Goal: Register for event/course

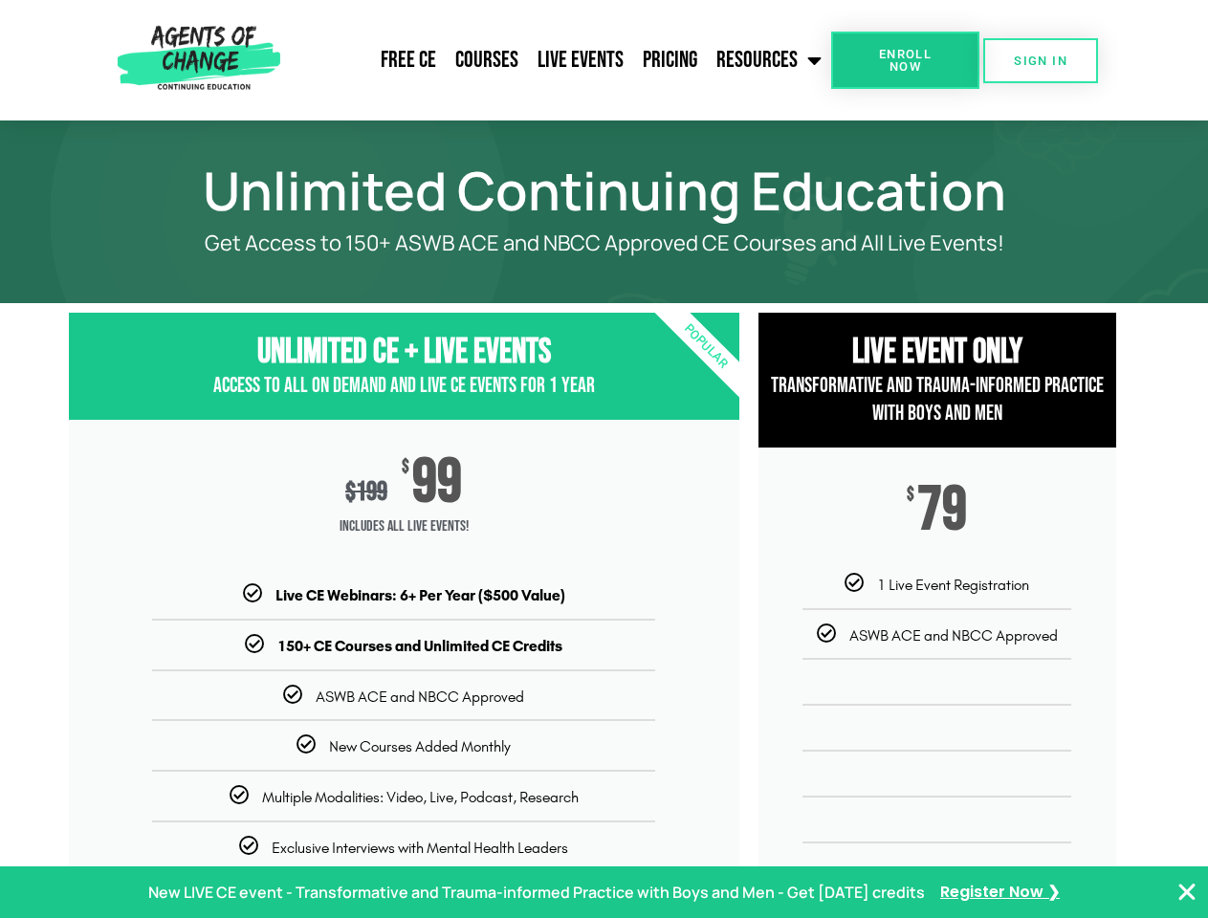
click at [604, 459] on div "$ 199 $ 99 Includes ALL Live Events!" at bounding box center [404, 502] width 671 height 165
click at [770, 60] on link "Resources" at bounding box center [769, 60] width 124 height 48
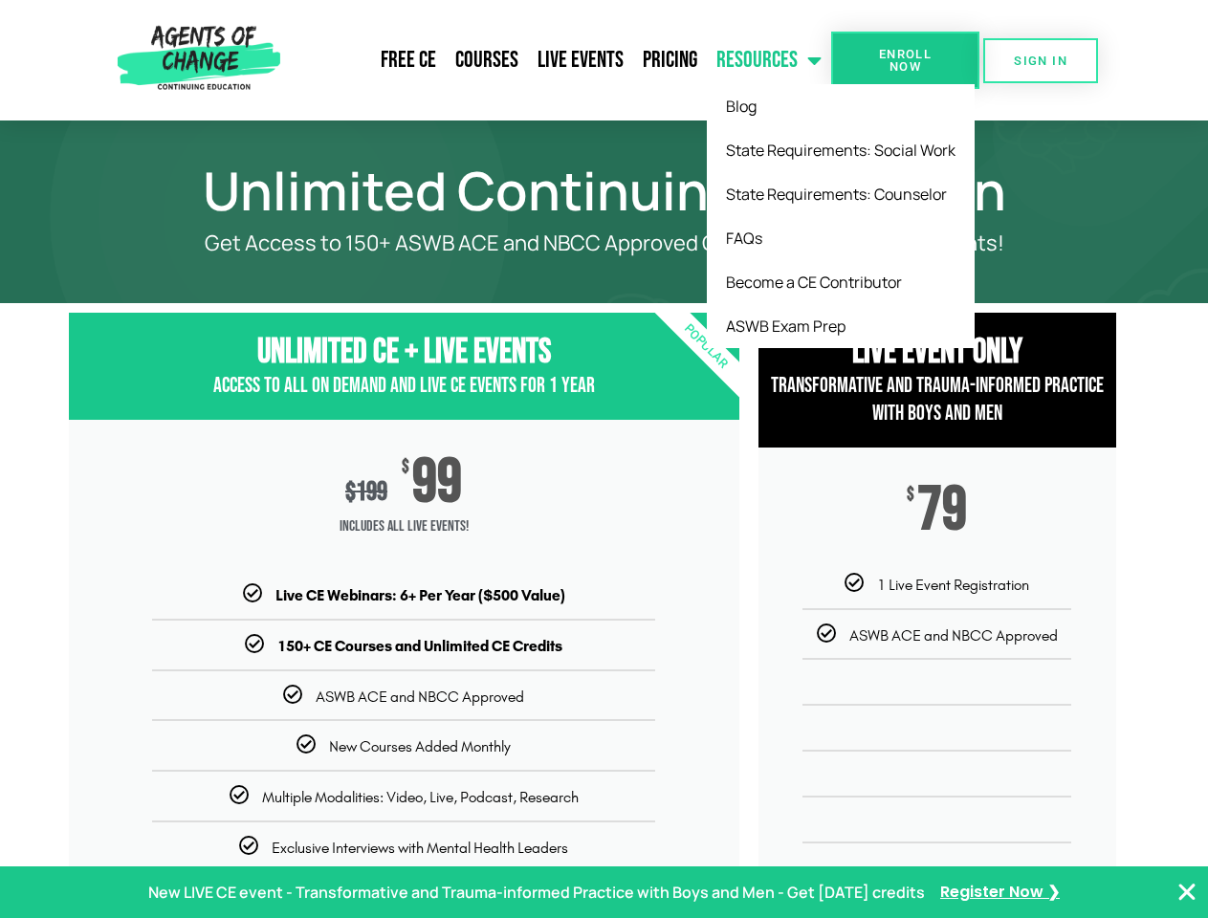
click at [905, 60] on span "Enroll Now" at bounding box center [905, 60] width 87 height 25
click at [1041, 60] on span "SIGN IN" at bounding box center [1041, 61] width 54 height 12
click at [604, 893] on p "New LIVE CE event - Transformative and Trauma-informed Practice with Boys and M…" at bounding box center [536, 893] width 777 height 28
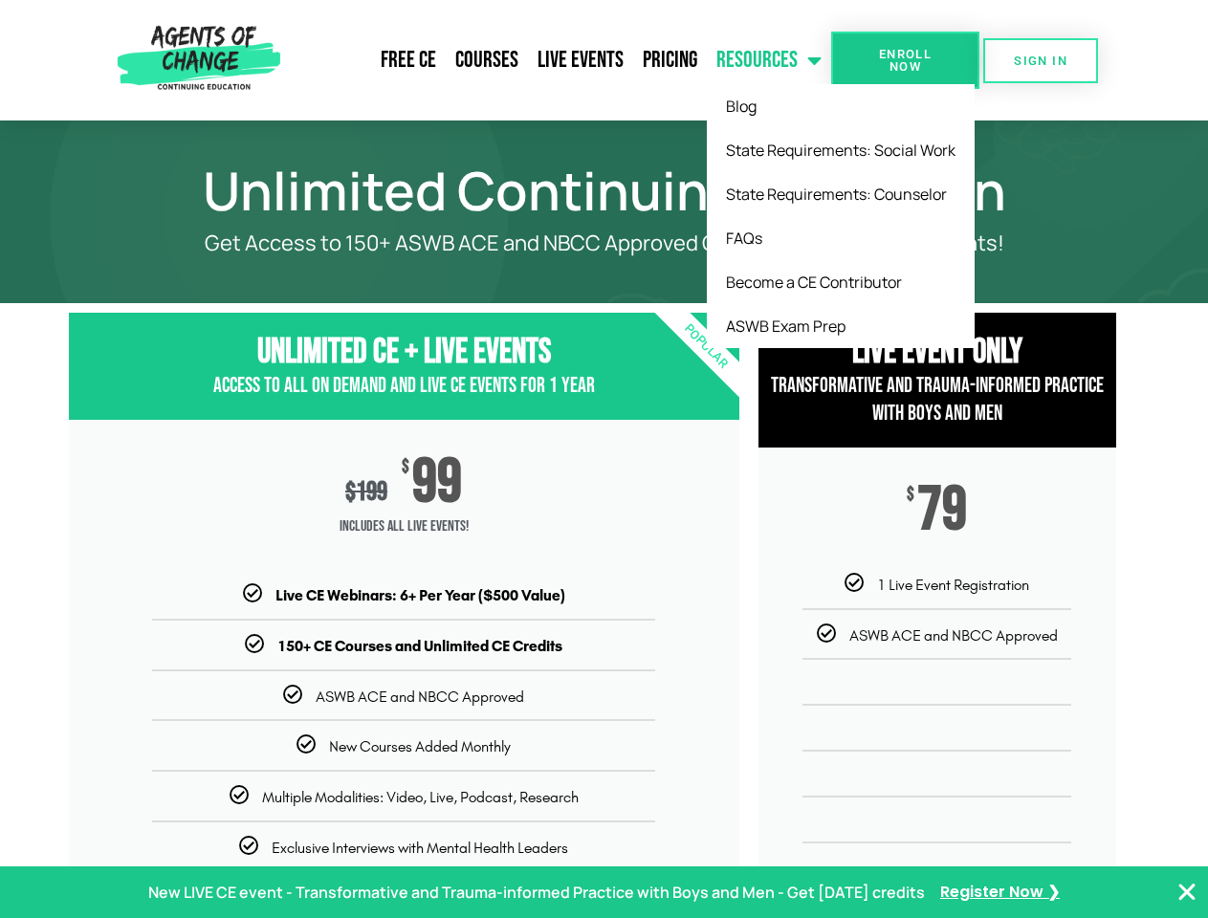
click at [1187, 893] on icon "Close Banner" at bounding box center [1187, 892] width 23 height 23
